Goal: Task Accomplishment & Management: Complete application form

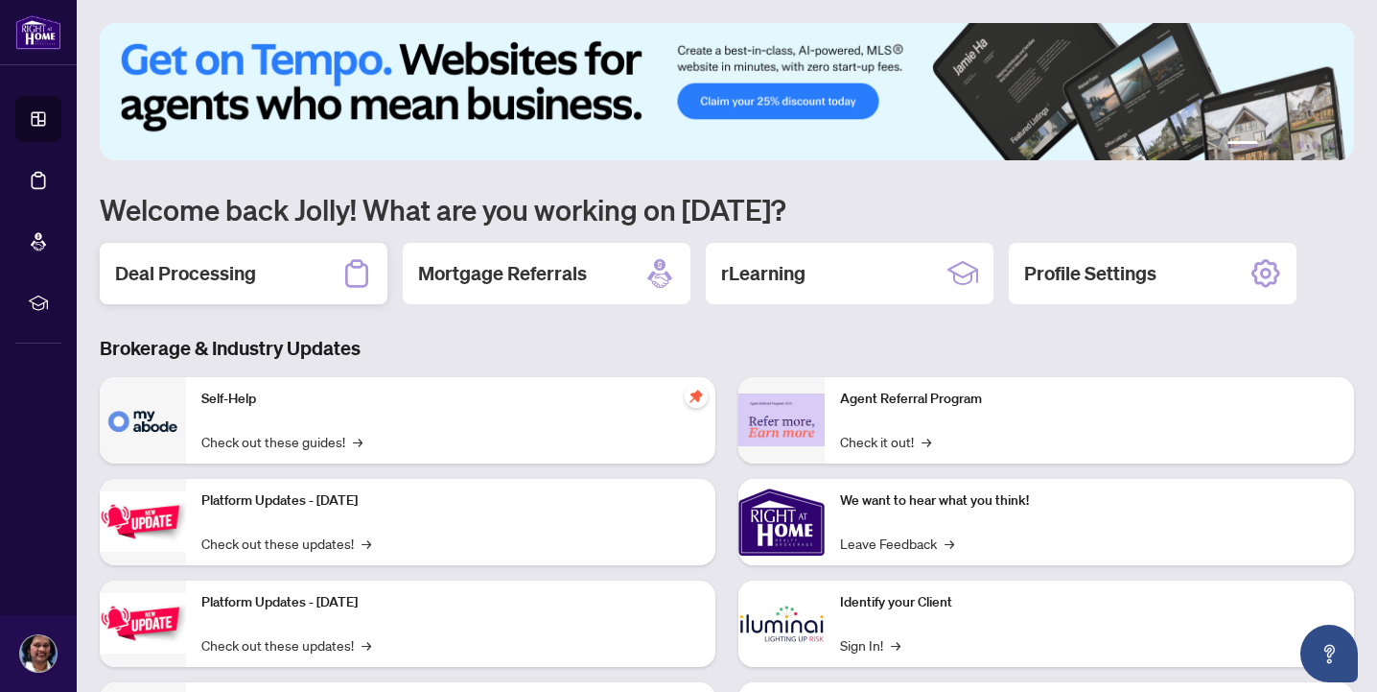
click at [280, 256] on div "Deal Processing" at bounding box center [244, 273] width 288 height 61
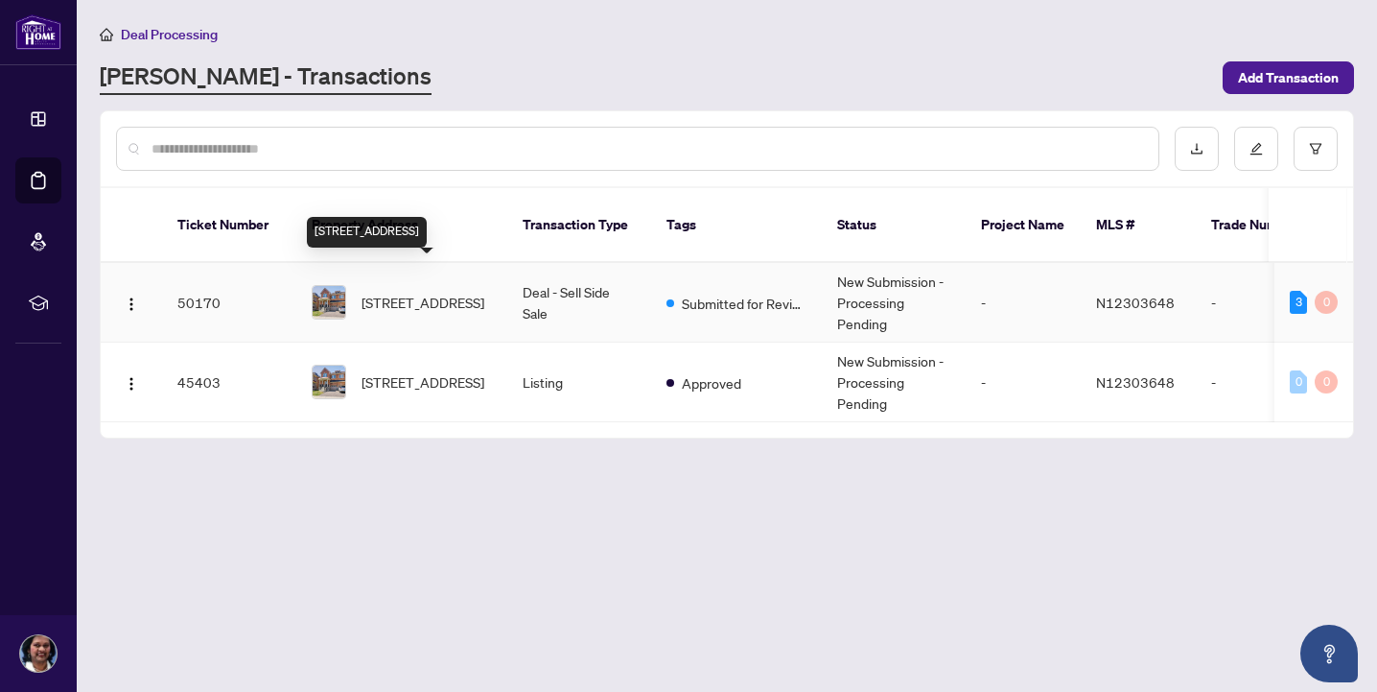
click at [466, 292] on span "[STREET_ADDRESS]" at bounding box center [423, 302] width 123 height 21
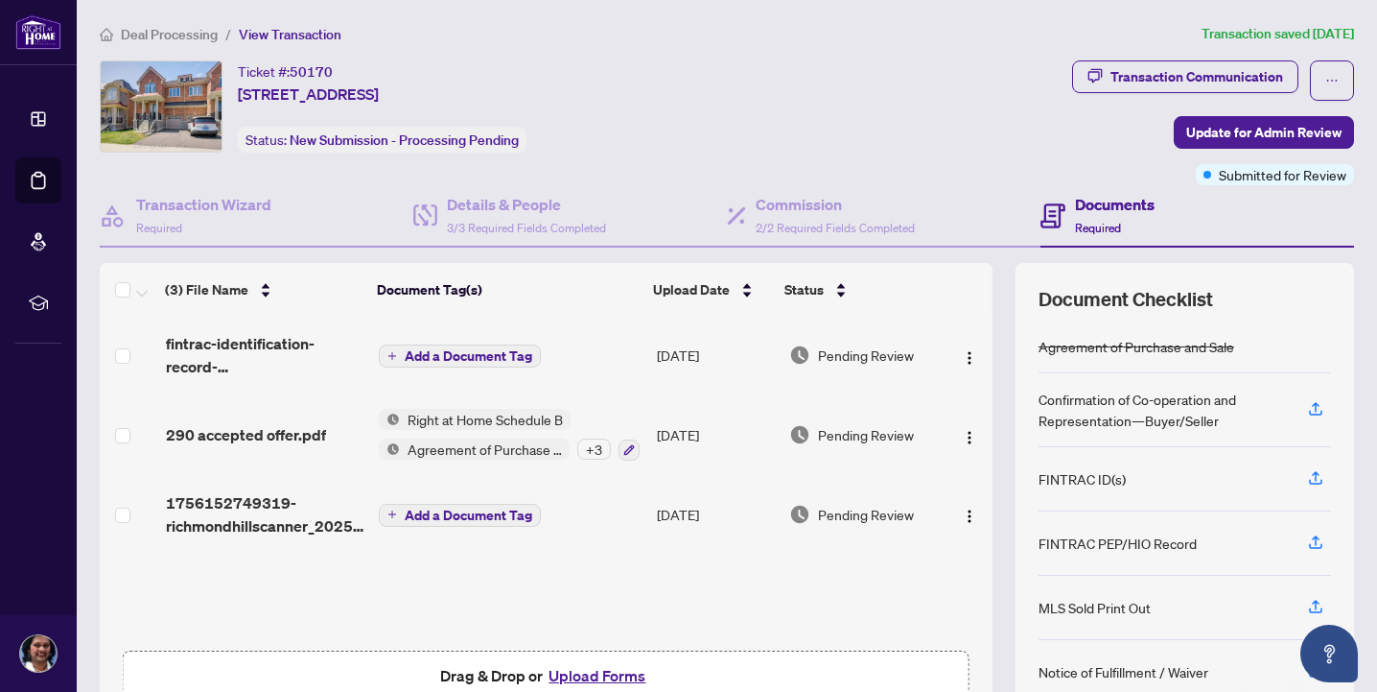
click at [575, 657] on span "Drag & Drop or Upload Forms Supported files include .PDF, .JPG, .JPEG, .PNG und…" at bounding box center [546, 686] width 845 height 71
click at [576, 664] on button "Upload Forms" at bounding box center [597, 675] width 108 height 25
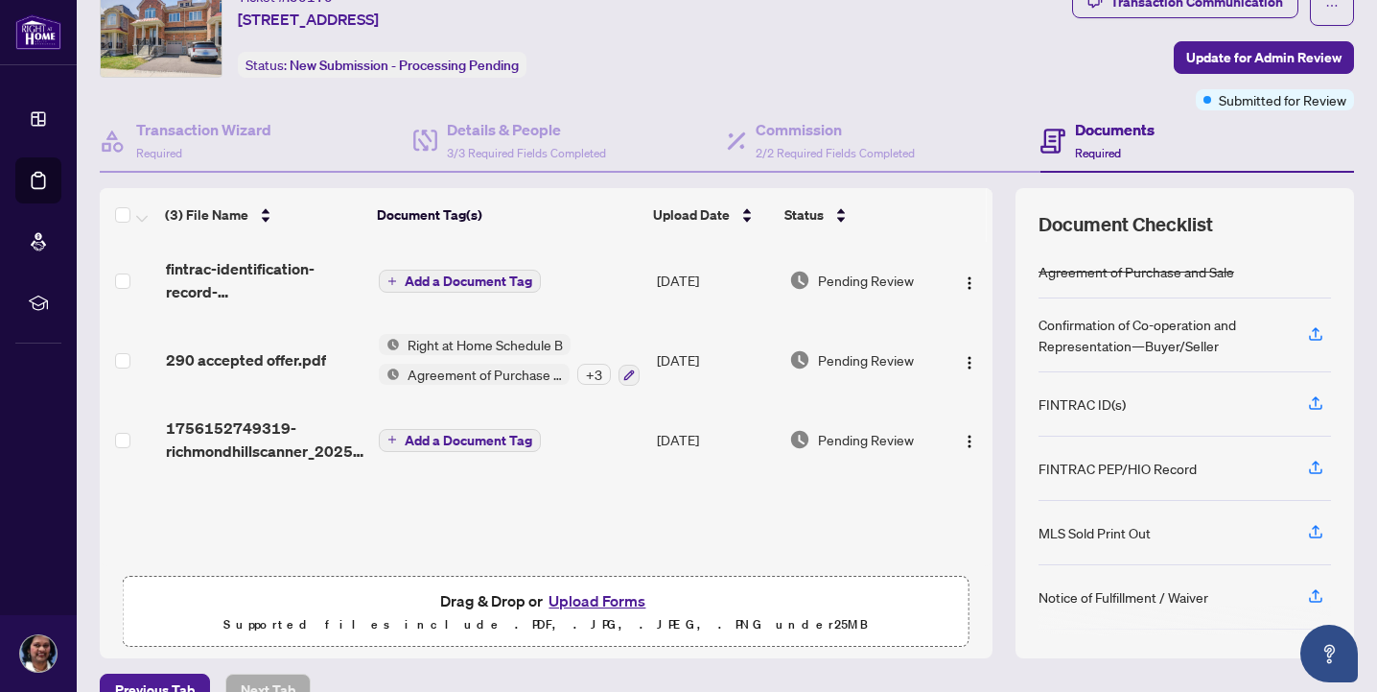
scroll to position [84, 0]
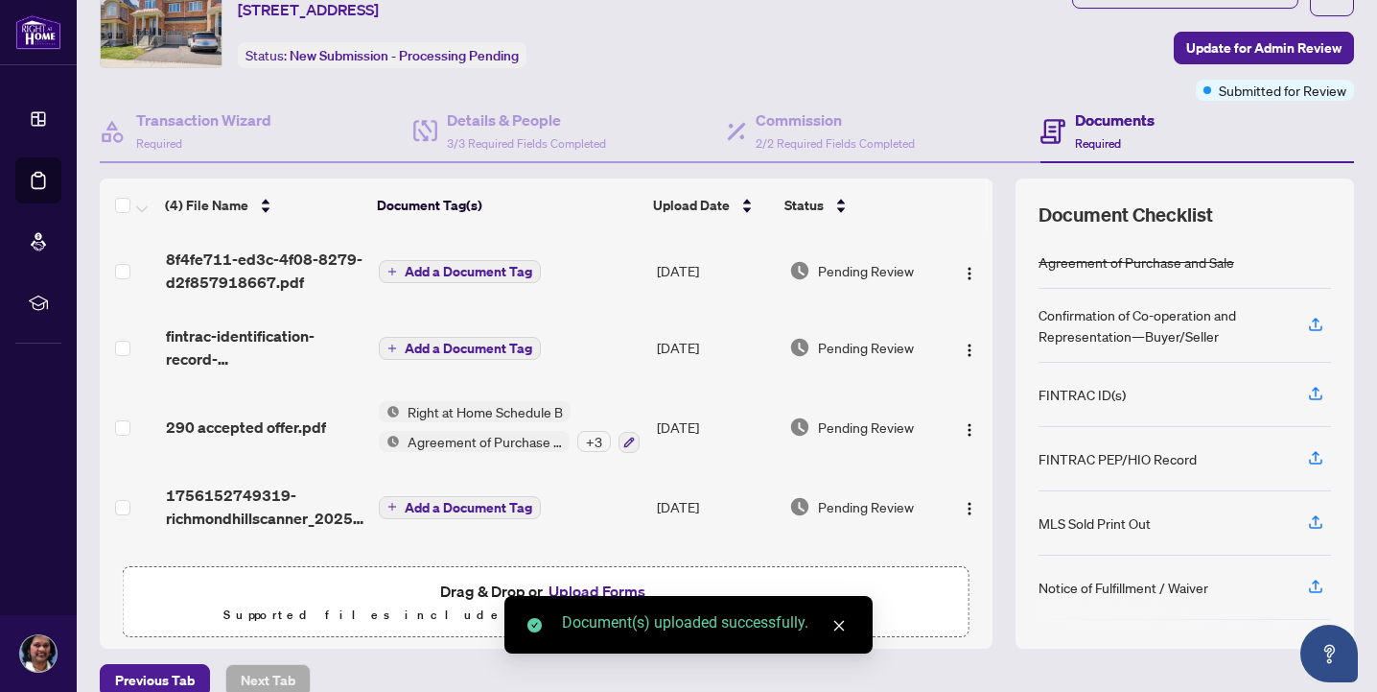
click at [330, 253] on span "8f4fe711-ed3c-4f08-8279-d2f857918667.pdf" at bounding box center [265, 270] width 198 height 46
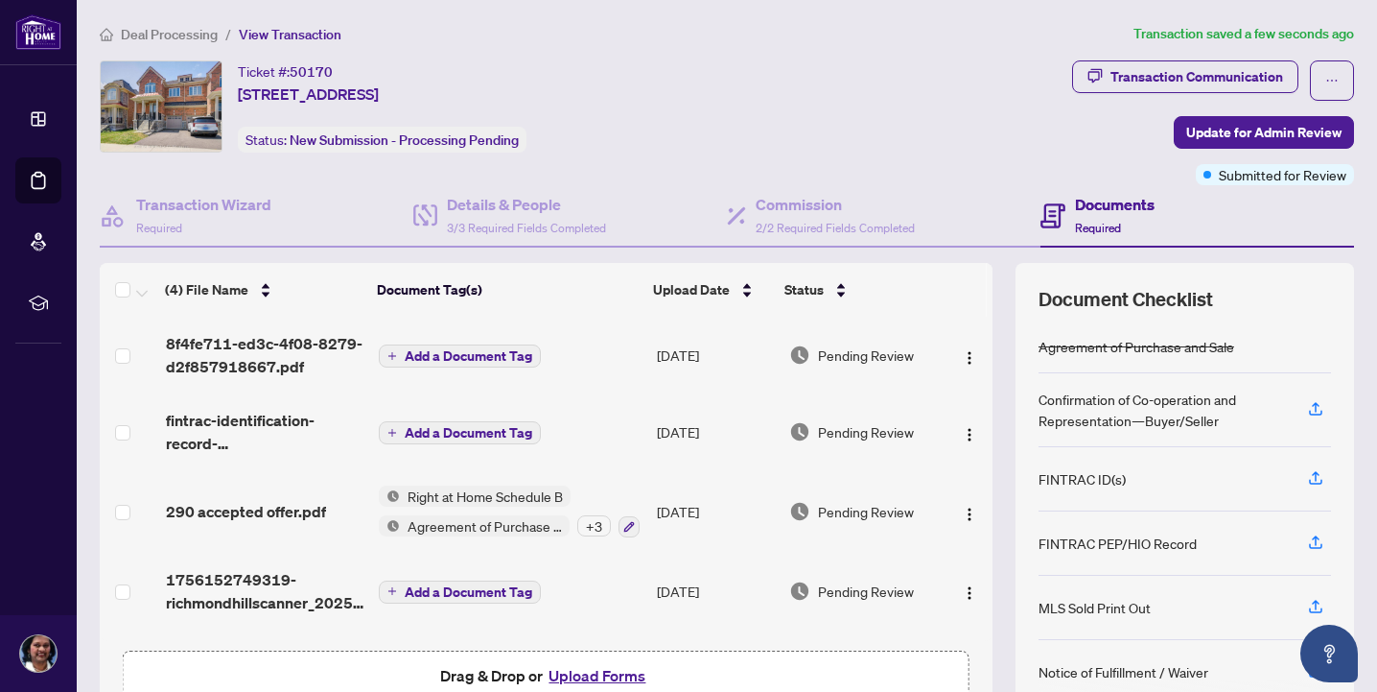
click at [409, 340] on td "Add a Document Tag" at bounding box center [510, 355] width 279 height 77
click at [504, 349] on span "Add a Document Tag" at bounding box center [469, 355] width 128 height 13
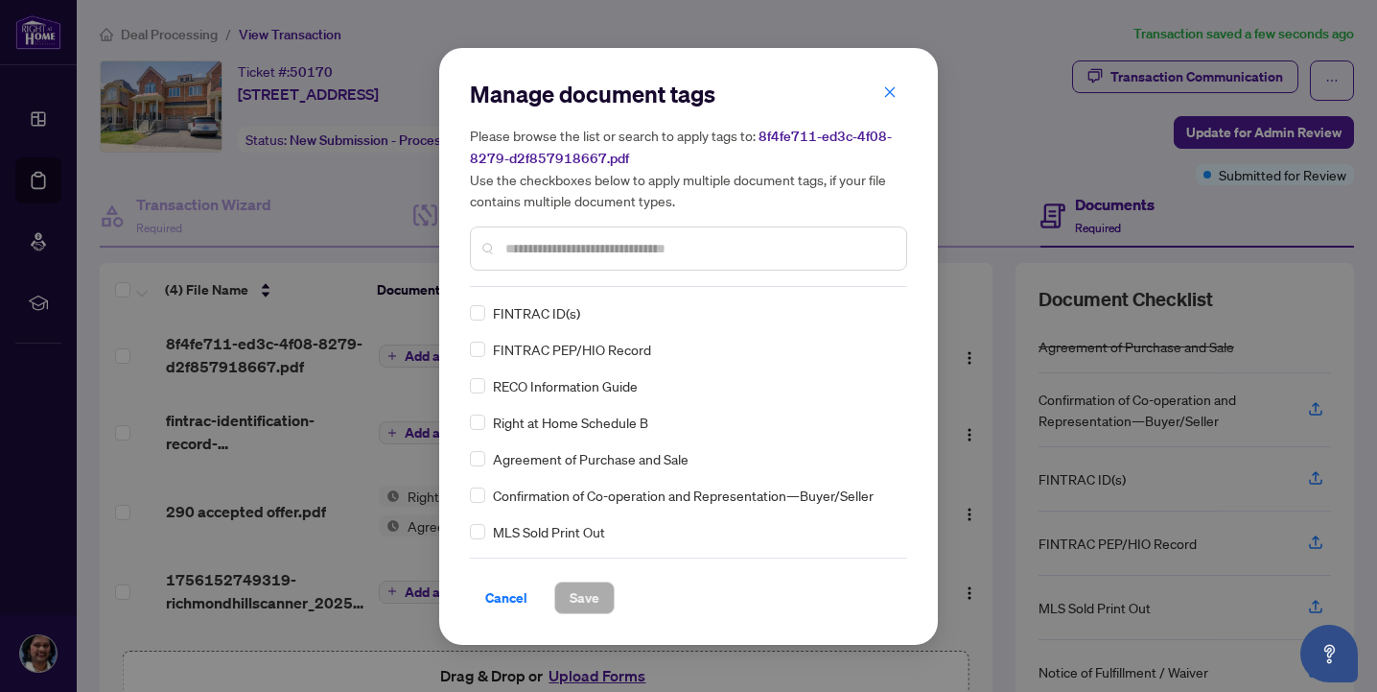
click at [543, 292] on div "Manage document tags Please browse the list or search to apply tags to: 8f4fe71…" at bounding box center [688, 346] width 437 height 535
click at [558, 263] on div at bounding box center [688, 248] width 437 height 44
click at [563, 250] on input "text" at bounding box center [698, 248] width 386 height 21
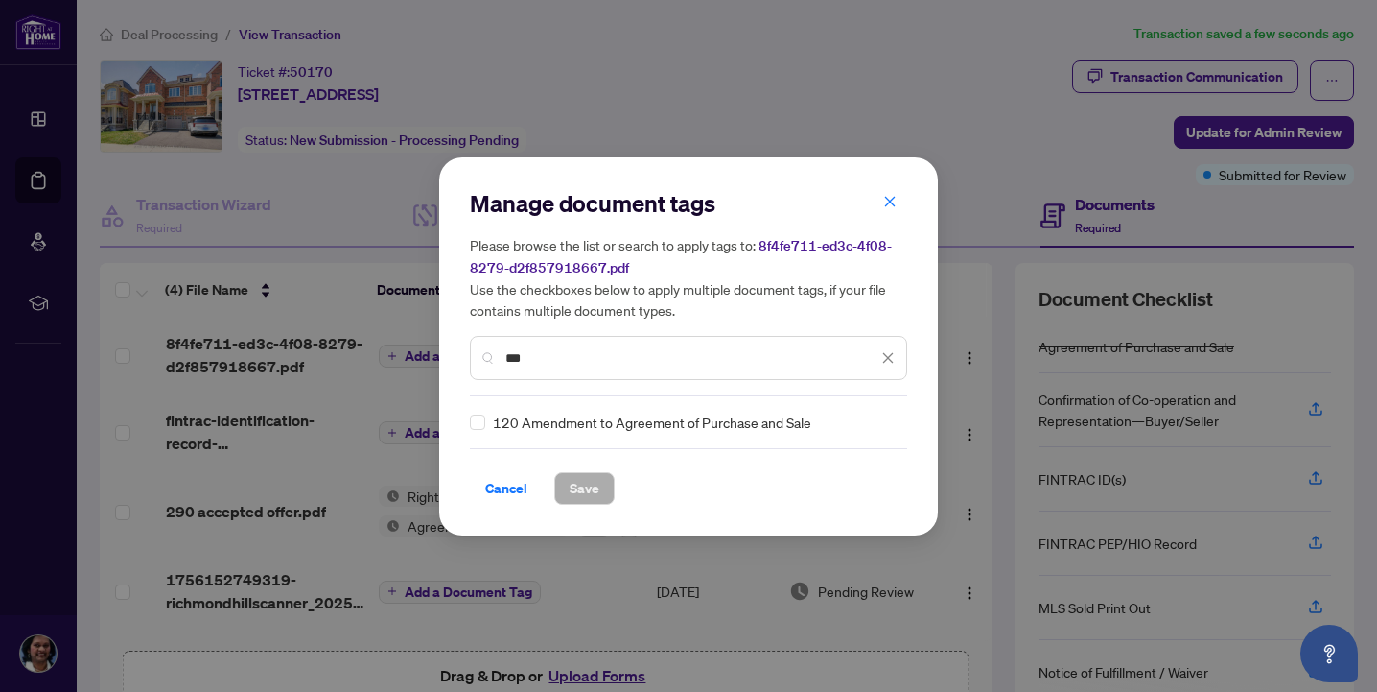
type input "***"
click at [563, 469] on div "Cancel Save" at bounding box center [688, 476] width 437 height 57
click at [567, 483] on button "Save" at bounding box center [584, 488] width 60 height 33
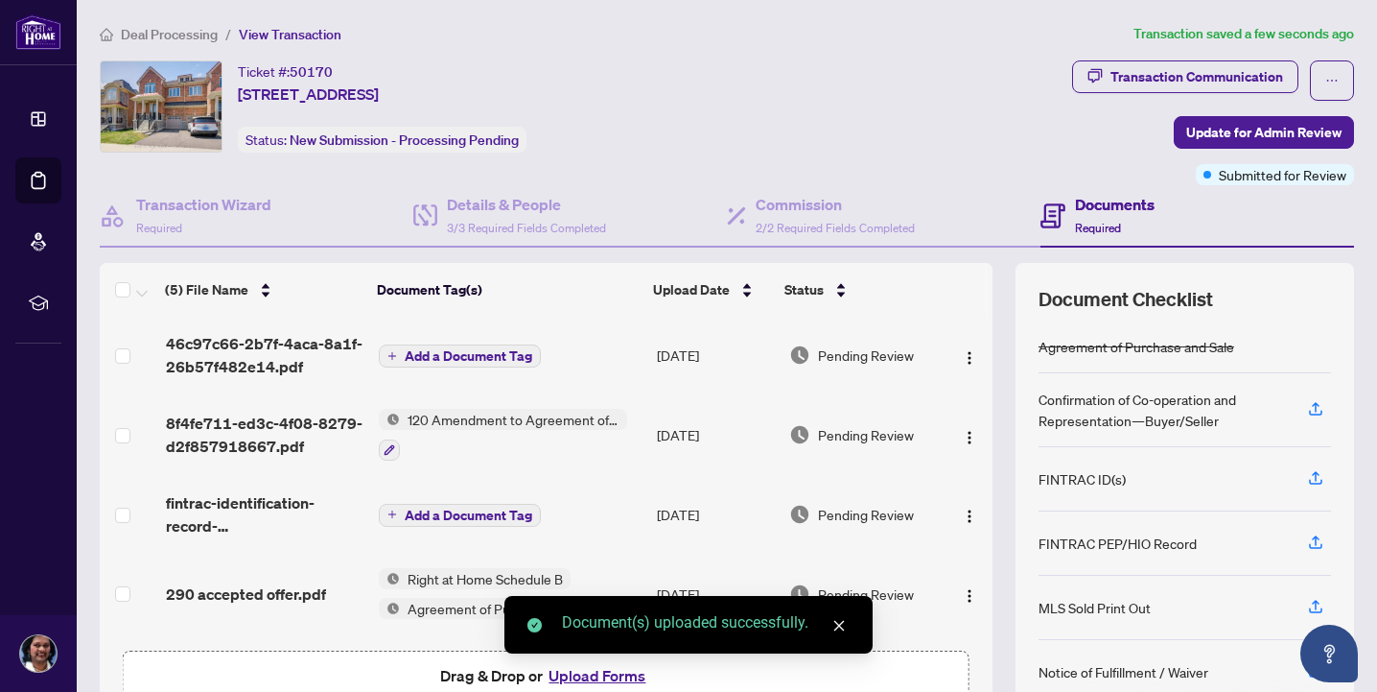
click at [414, 355] on span "Add a Document Tag" at bounding box center [469, 355] width 128 height 13
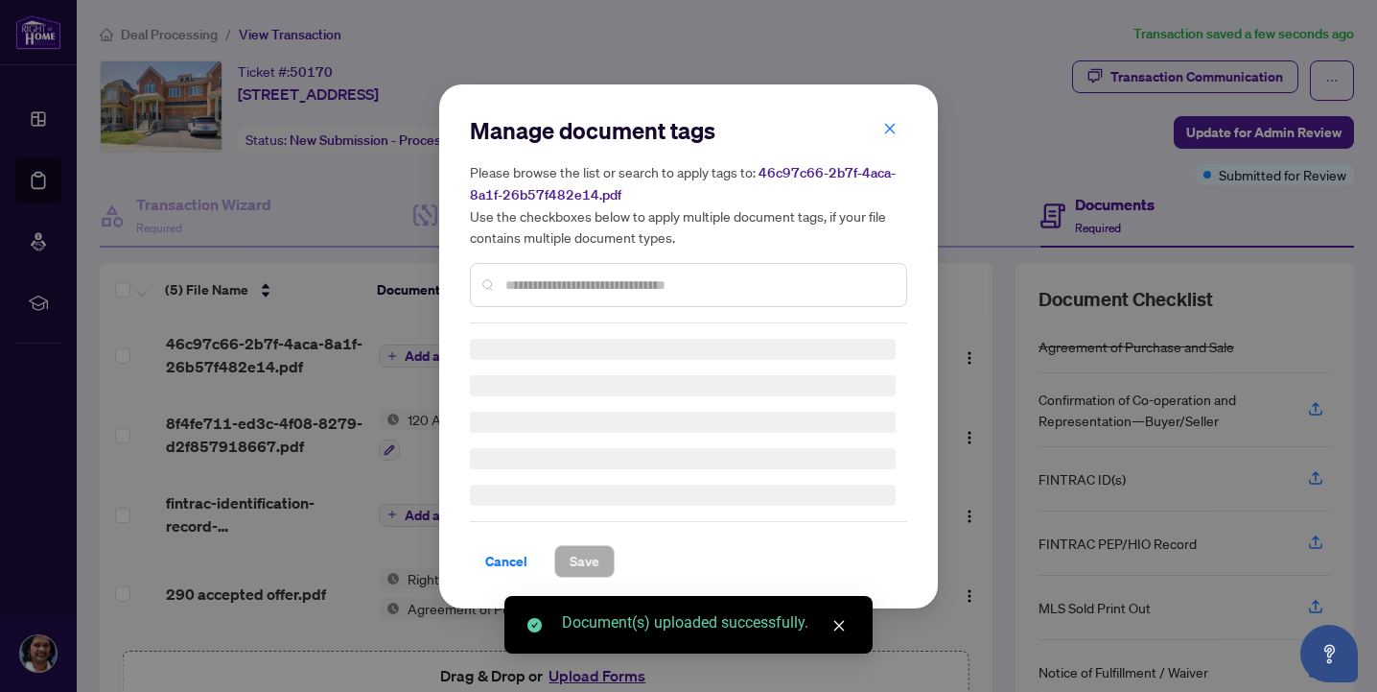
click at [526, 284] on div "Manage document tags Please browse the list or search to apply tags to: 46c97c6…" at bounding box center [688, 219] width 437 height 208
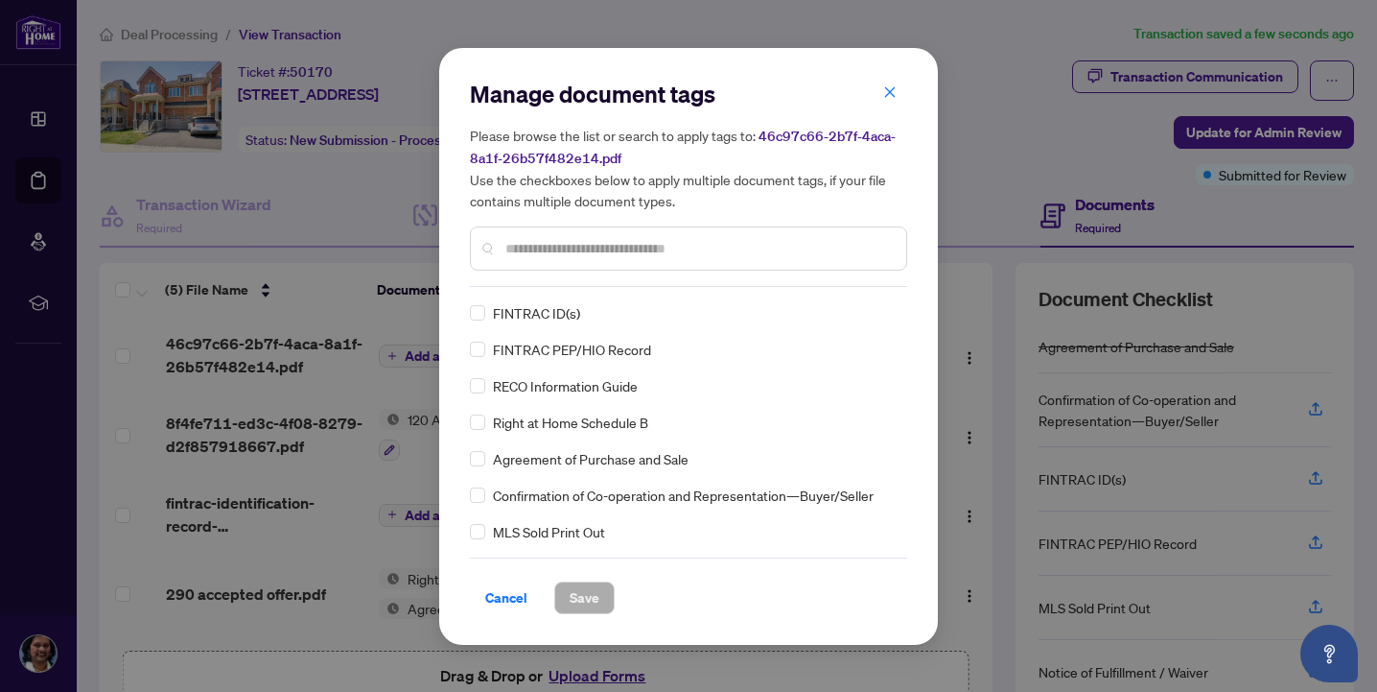
click at [539, 265] on div at bounding box center [688, 248] width 437 height 44
click at [551, 257] on div at bounding box center [688, 248] width 437 height 44
click at [564, 252] on input "text" at bounding box center [698, 248] width 386 height 21
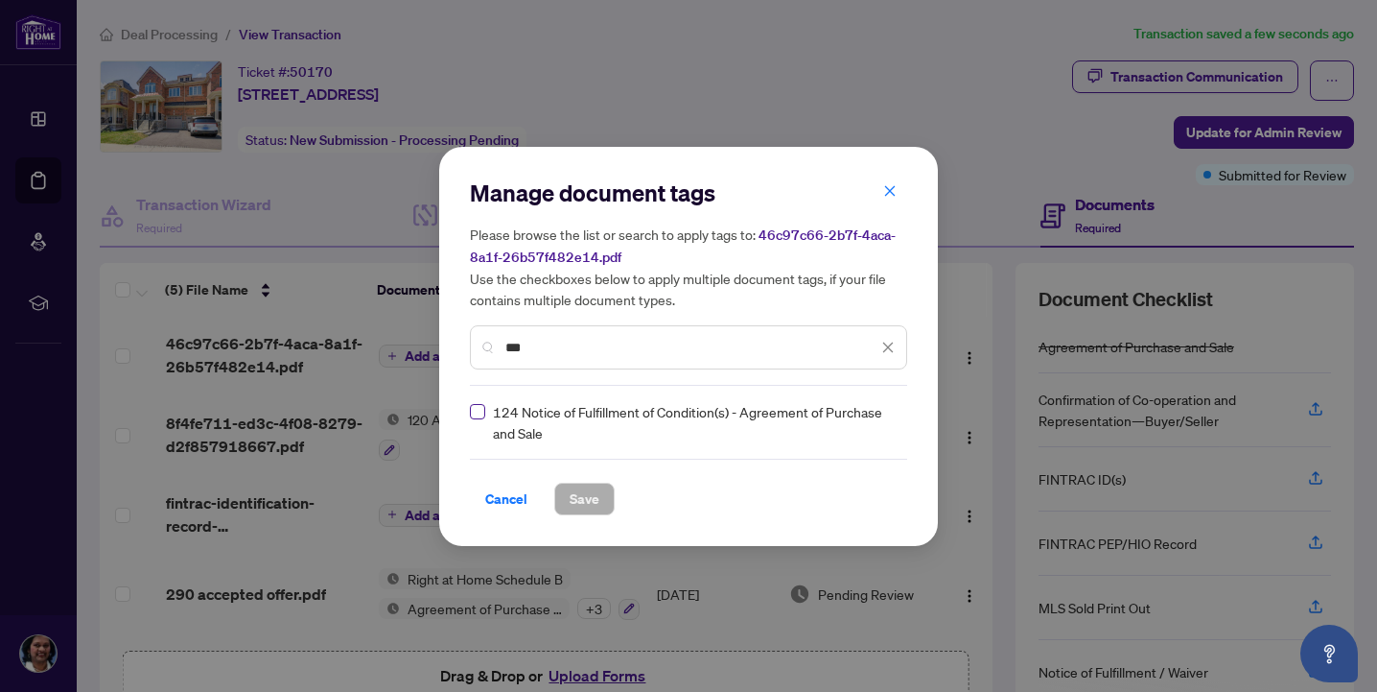
type input "***"
click at [561, 477] on div "Cancel Save" at bounding box center [688, 486] width 437 height 57
click at [570, 491] on span "Save" at bounding box center [585, 498] width 30 height 31
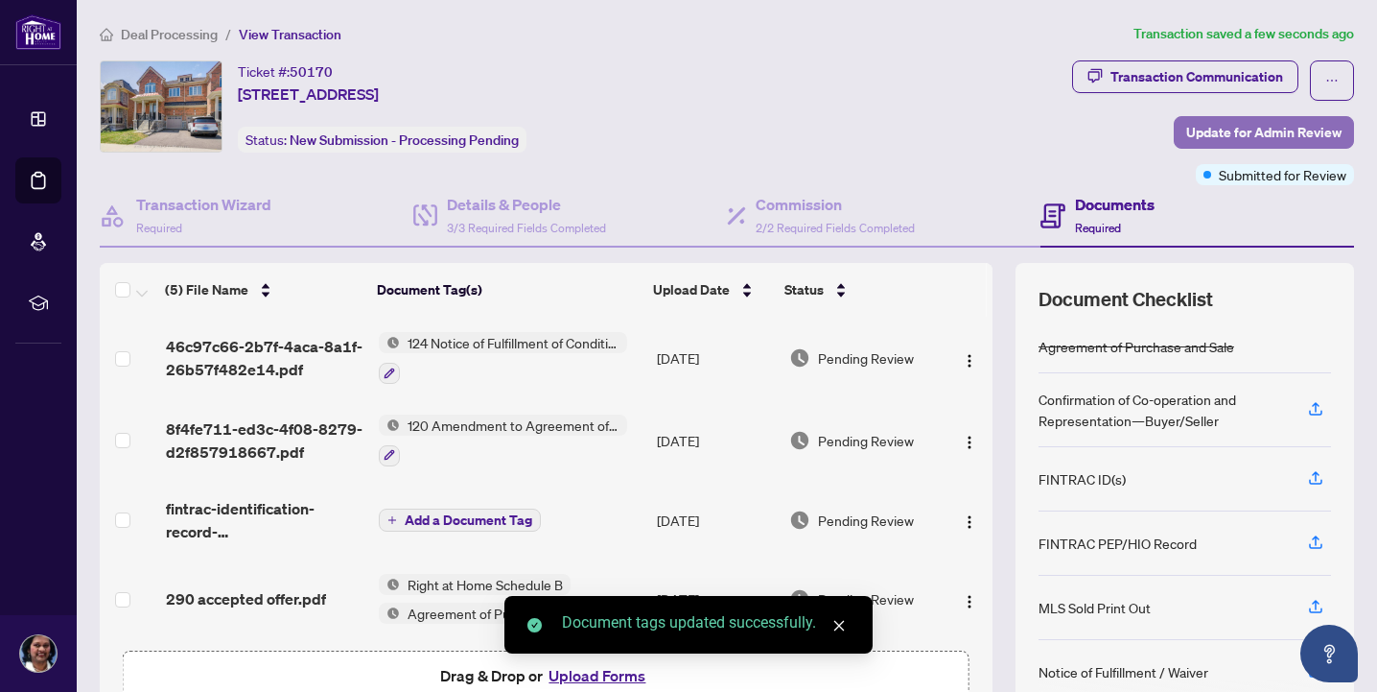
click at [1254, 126] on span "Update for Admin Review" at bounding box center [1263, 132] width 155 height 31
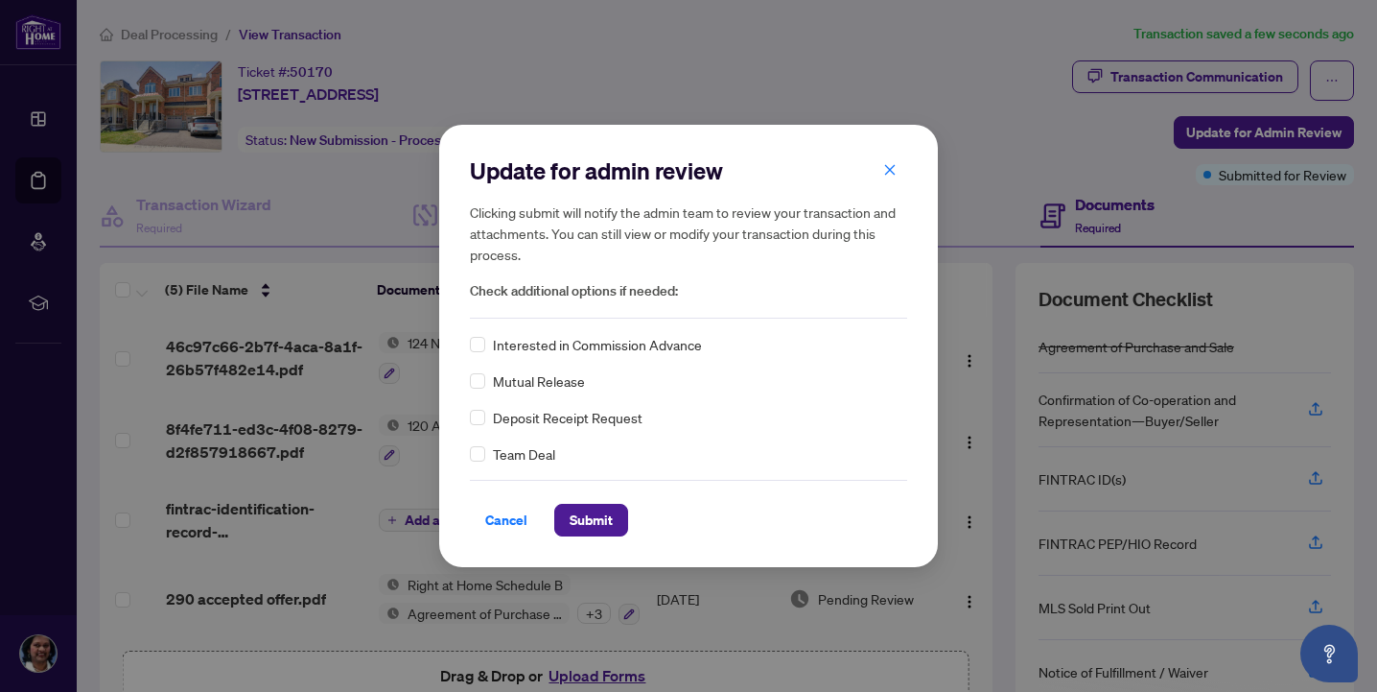
click at [588, 501] on div "Cancel Submit" at bounding box center [688, 508] width 437 height 57
click at [588, 502] on div "Cancel Submit" at bounding box center [688, 508] width 437 height 57
click at [583, 512] on span "Submit" at bounding box center [591, 519] width 43 height 31
